Goal: Information Seeking & Learning: Learn about a topic

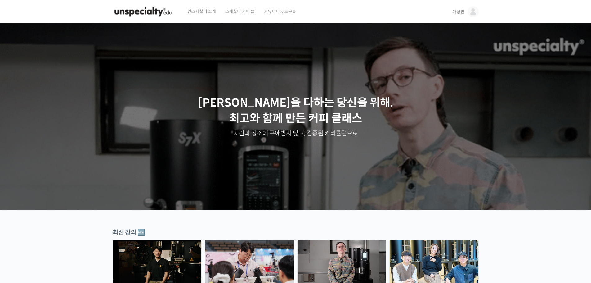
click at [475, 11] on img at bounding box center [472, 11] width 11 height 11
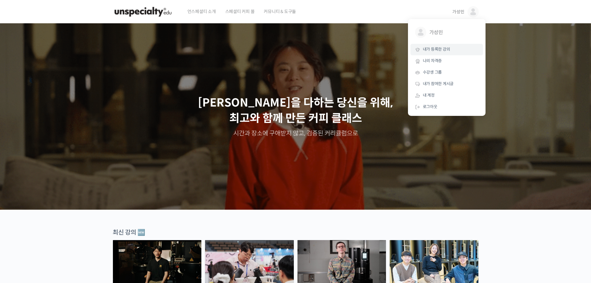
click at [446, 51] on span "내가 등록한 강의" at bounding box center [436, 49] width 27 height 5
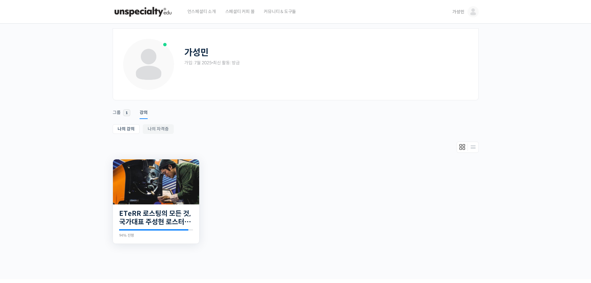
click at [148, 187] on img at bounding box center [156, 181] width 86 height 45
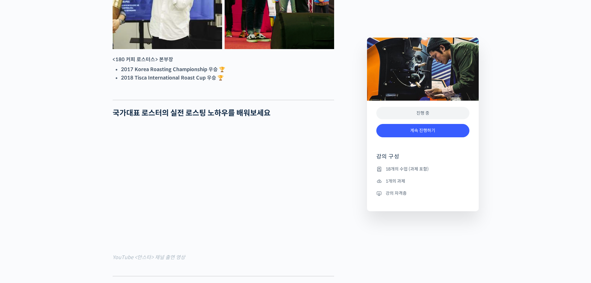
scroll to position [434, 0]
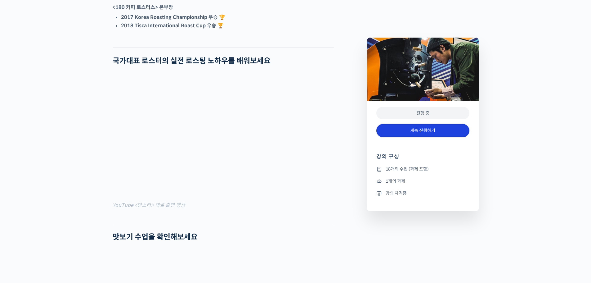
click at [413, 134] on link "계속 진행하기" at bounding box center [422, 130] width 93 height 13
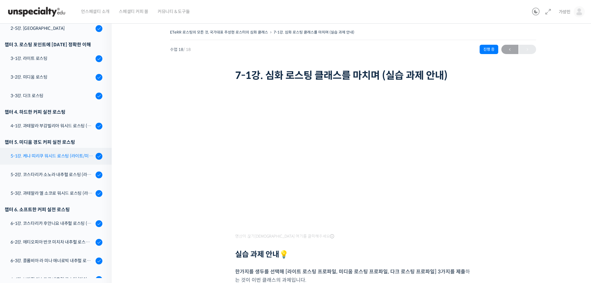
scroll to position [57, 0]
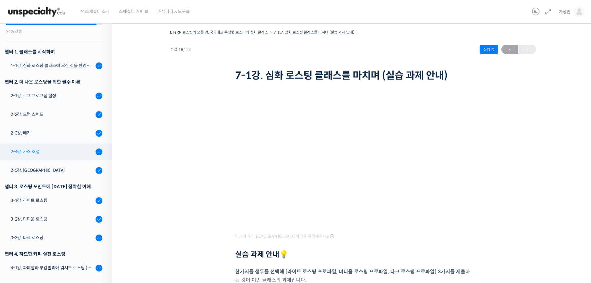
click at [52, 150] on div "2-4강. 가스 조절" at bounding box center [52, 151] width 83 height 7
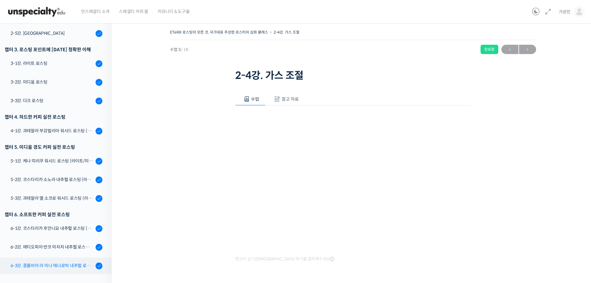
scroll to position [243, 0]
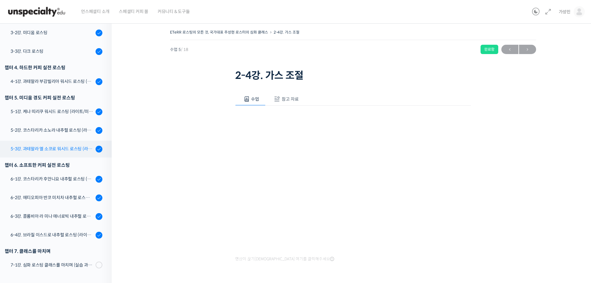
click at [62, 148] on div "5-3강. 과테말라 엘 소코로 워시드 로스팅 (라이트/미디움/다크)" at bounding box center [52, 148] width 83 height 7
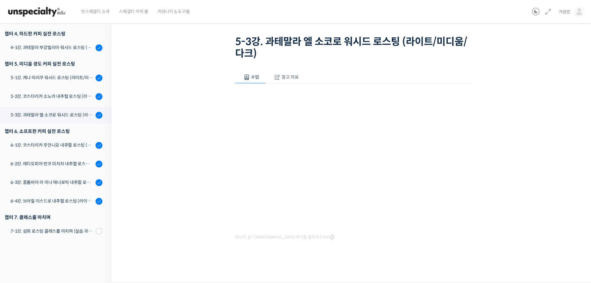
scroll to position [190, 0]
